Goal: Information Seeking & Learning: Obtain resource

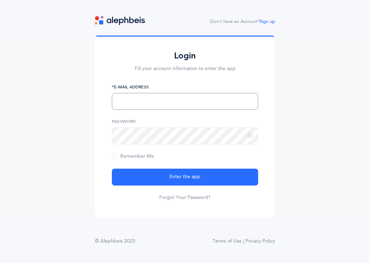
click at [172, 104] on input "text" at bounding box center [185, 101] width 146 height 17
type input "lavenderchimes@gm"
click at [179, 102] on input "lavenderchimes@gm" at bounding box center [185, 101] width 146 height 17
click at [191, 105] on input "text" at bounding box center [185, 101] width 146 height 17
type input "c"
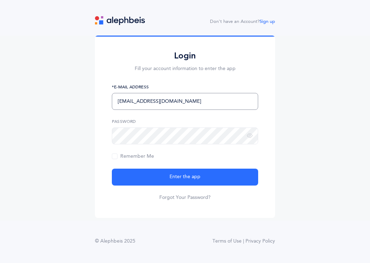
type input "rjantzi@chederphiladelphia.org"
click at [249, 136] on icon at bounding box center [250, 136] width 6 height 6
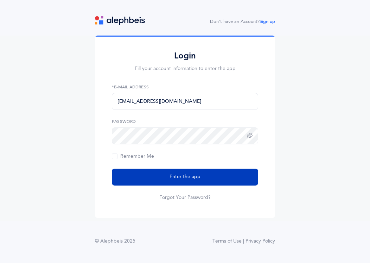
click at [213, 179] on button "Enter the app" at bounding box center [185, 176] width 146 height 17
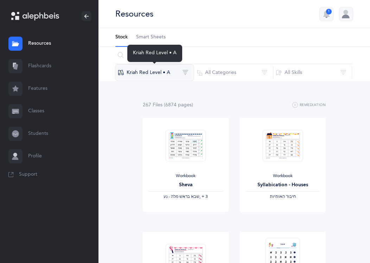
click at [184, 72] on button "Kriah Red Level • A" at bounding box center [154, 72] width 79 height 17
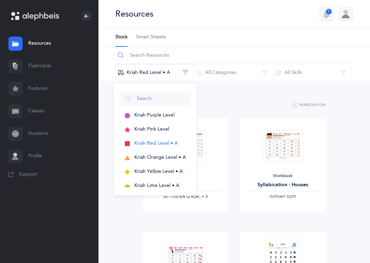
click at [191, 51] on input "text" at bounding box center [234, 55] width 238 height 17
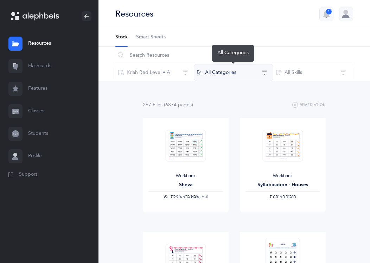
click at [235, 72] on button "All Categories" at bounding box center [233, 72] width 79 height 17
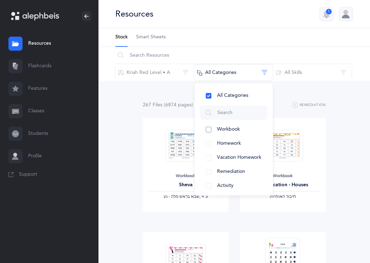
click at [228, 130] on span "Workbook" at bounding box center [228, 129] width 23 height 6
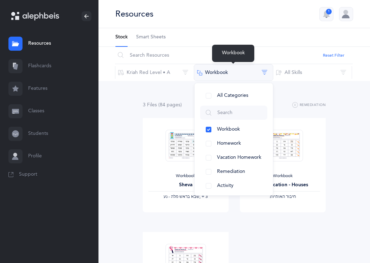
click at [266, 72] on button "Workbook" at bounding box center [233, 72] width 79 height 17
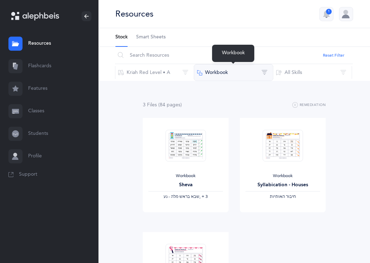
click at [246, 66] on button "Workbook" at bounding box center [233, 72] width 79 height 17
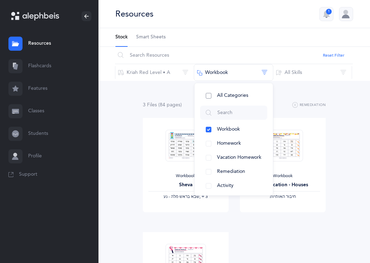
click at [211, 95] on button "All Categories" at bounding box center [233, 96] width 67 height 14
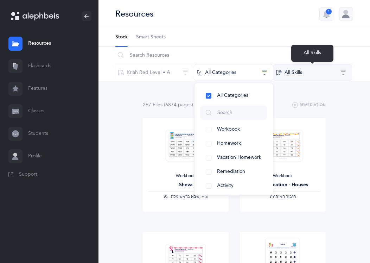
click at [345, 72] on button "All Skills" at bounding box center [312, 72] width 79 height 17
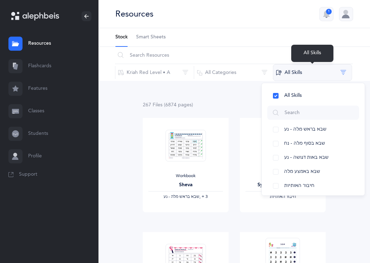
click at [346, 70] on button "All Skills" at bounding box center [312, 72] width 79 height 17
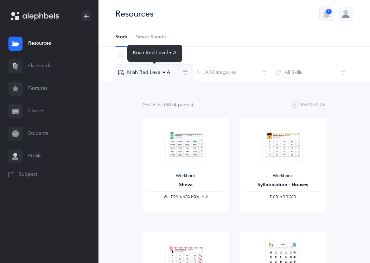
click at [183, 73] on button "Kriah Red Level • A" at bounding box center [154, 72] width 79 height 17
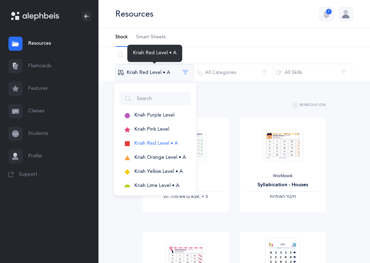
click at [185, 71] on button "Kriah Red Level • A" at bounding box center [154, 72] width 79 height 17
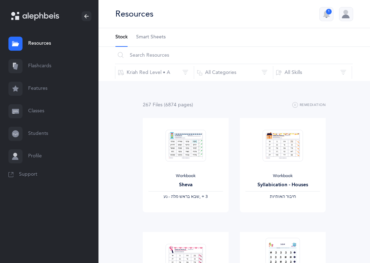
click at [19, 65] on icon at bounding box center [15, 66] width 7 height 7
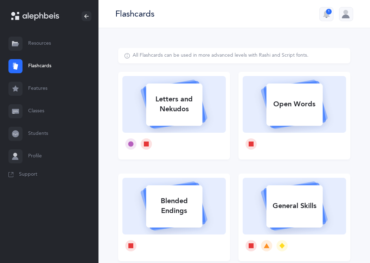
click at [39, 87] on link "Features" at bounding box center [49, 88] width 98 height 23
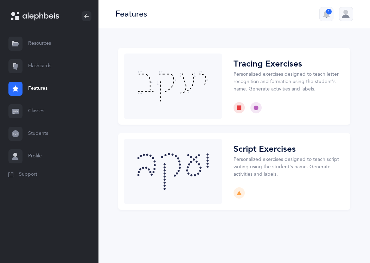
click at [37, 106] on link "Classes" at bounding box center [49, 111] width 98 height 23
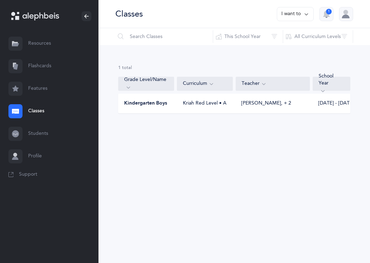
click at [161, 103] on span "Kindergarten Boys" at bounding box center [145, 103] width 43 height 7
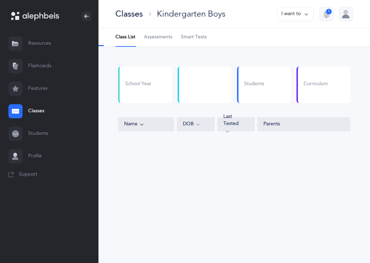
click at [161, 103] on div "School Year" at bounding box center [145, 84] width 54 height 37
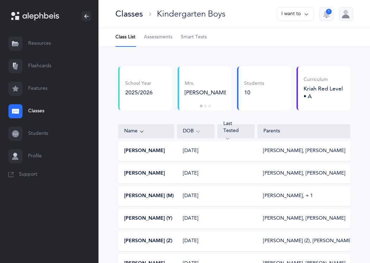
click at [163, 150] on div "[PERSON_NAME]" at bounding box center [147, 150] width 56 height 7
click at [144, 148] on button "[PERSON_NAME]" at bounding box center [144, 150] width 41 height 7
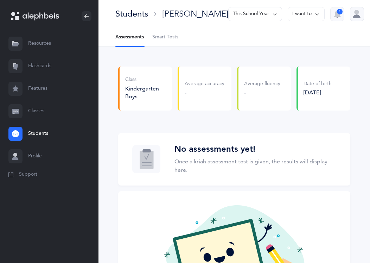
click at [28, 111] on link "Classes" at bounding box center [49, 111] width 98 height 23
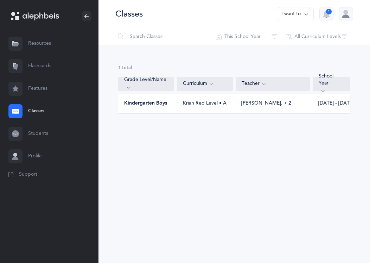
click at [23, 87] on link "Features" at bounding box center [49, 88] width 98 height 23
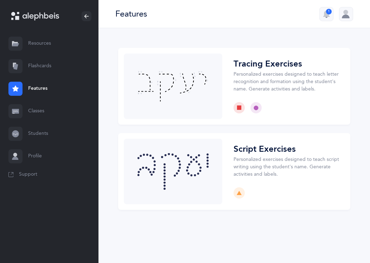
click at [27, 66] on link "Flashcards" at bounding box center [49, 66] width 98 height 23
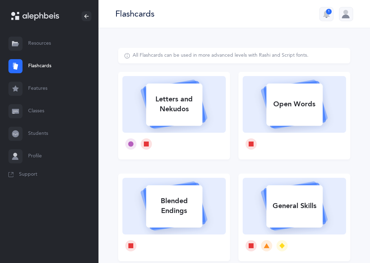
click at [13, 43] on icon at bounding box center [15, 43] width 6 height 5
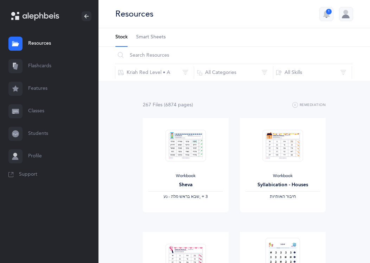
click at [35, 158] on link "Profile" at bounding box center [49, 156] width 98 height 23
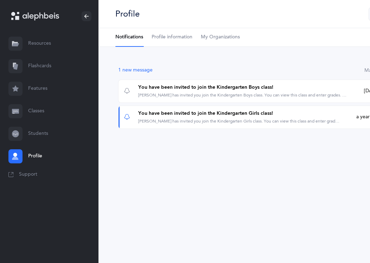
click at [34, 136] on link "Students" at bounding box center [49, 133] width 98 height 23
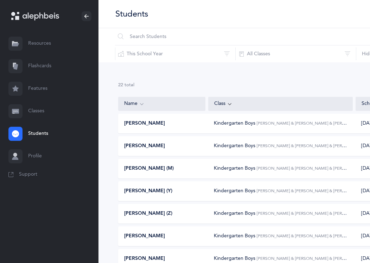
click at [17, 160] on div at bounding box center [15, 156] width 14 height 14
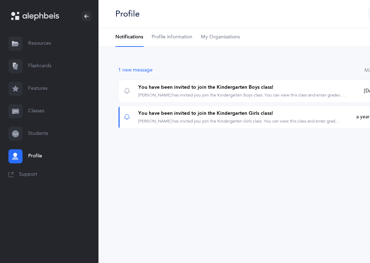
click at [35, 41] on link "Resources" at bounding box center [49, 43] width 98 height 23
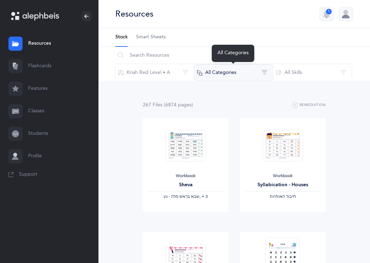
click at [214, 73] on button "All Categories" at bounding box center [233, 72] width 79 height 17
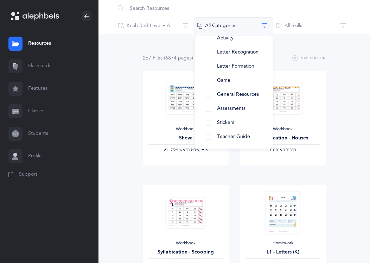
scroll to position [102, 0]
click at [209, 136] on button "Teacher Guide" at bounding box center [233, 136] width 67 height 14
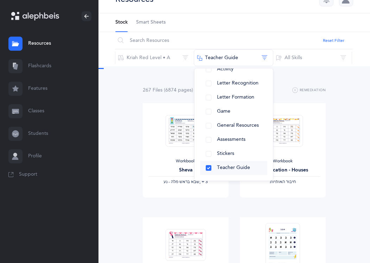
scroll to position [0, 0]
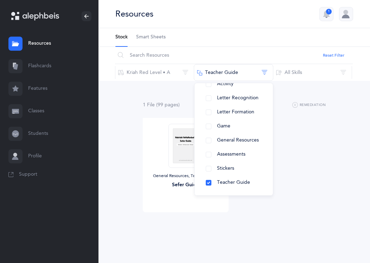
click at [120, 139] on div "1 File (99 page s ) Remediation General Resources, Teacher Guide Sefer Guide Vi…" at bounding box center [234, 170] width 272 height 179
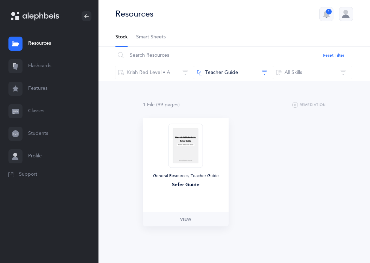
click at [180, 138] on img at bounding box center [185, 145] width 34 height 44
click at [185, 218] on span "View" at bounding box center [185, 219] width 11 height 6
